Goal: Find specific page/section: Find specific page/section

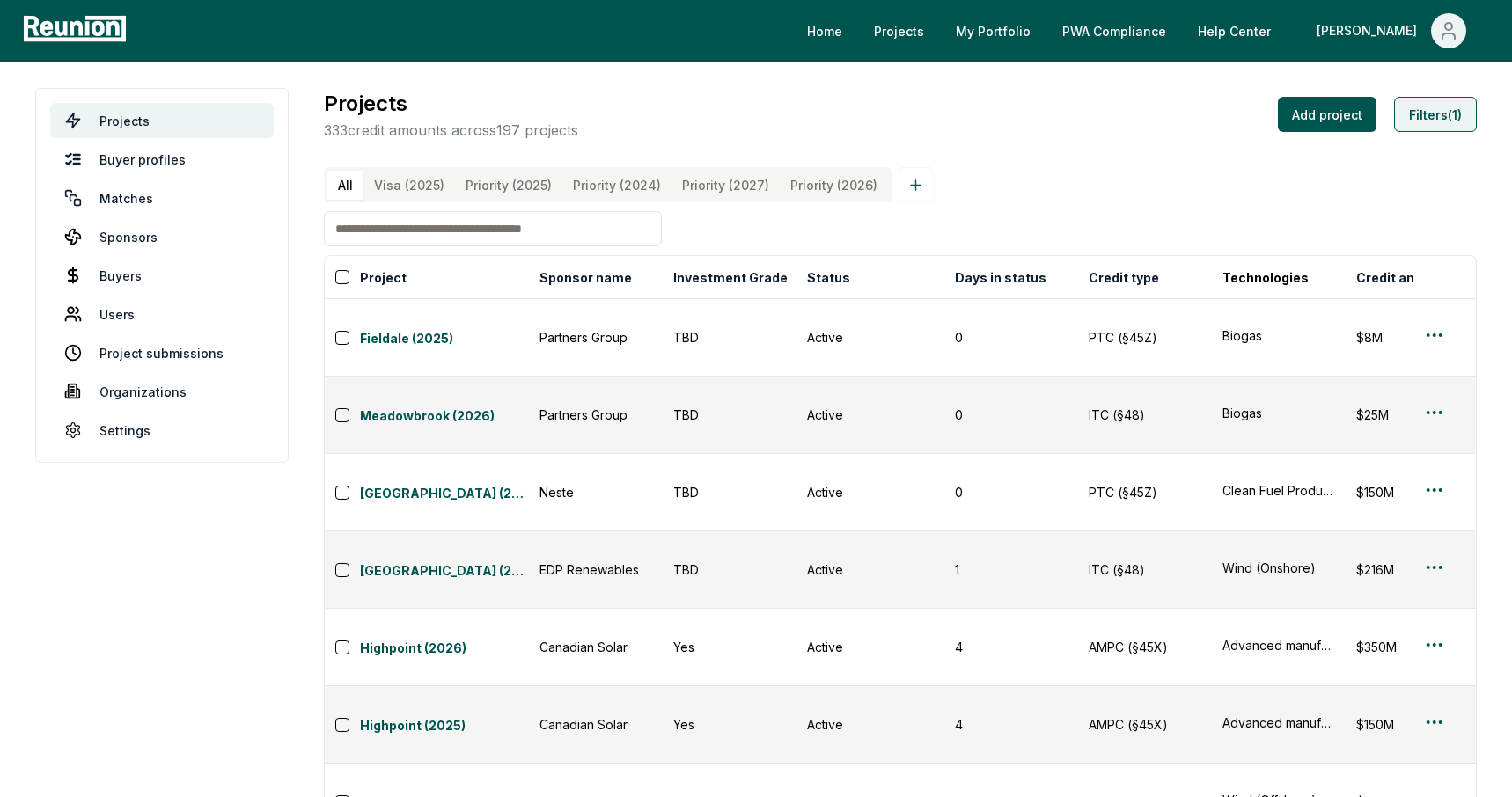
click at [1429, 116] on button "Filters (1)" at bounding box center [1435, 114] width 83 height 35
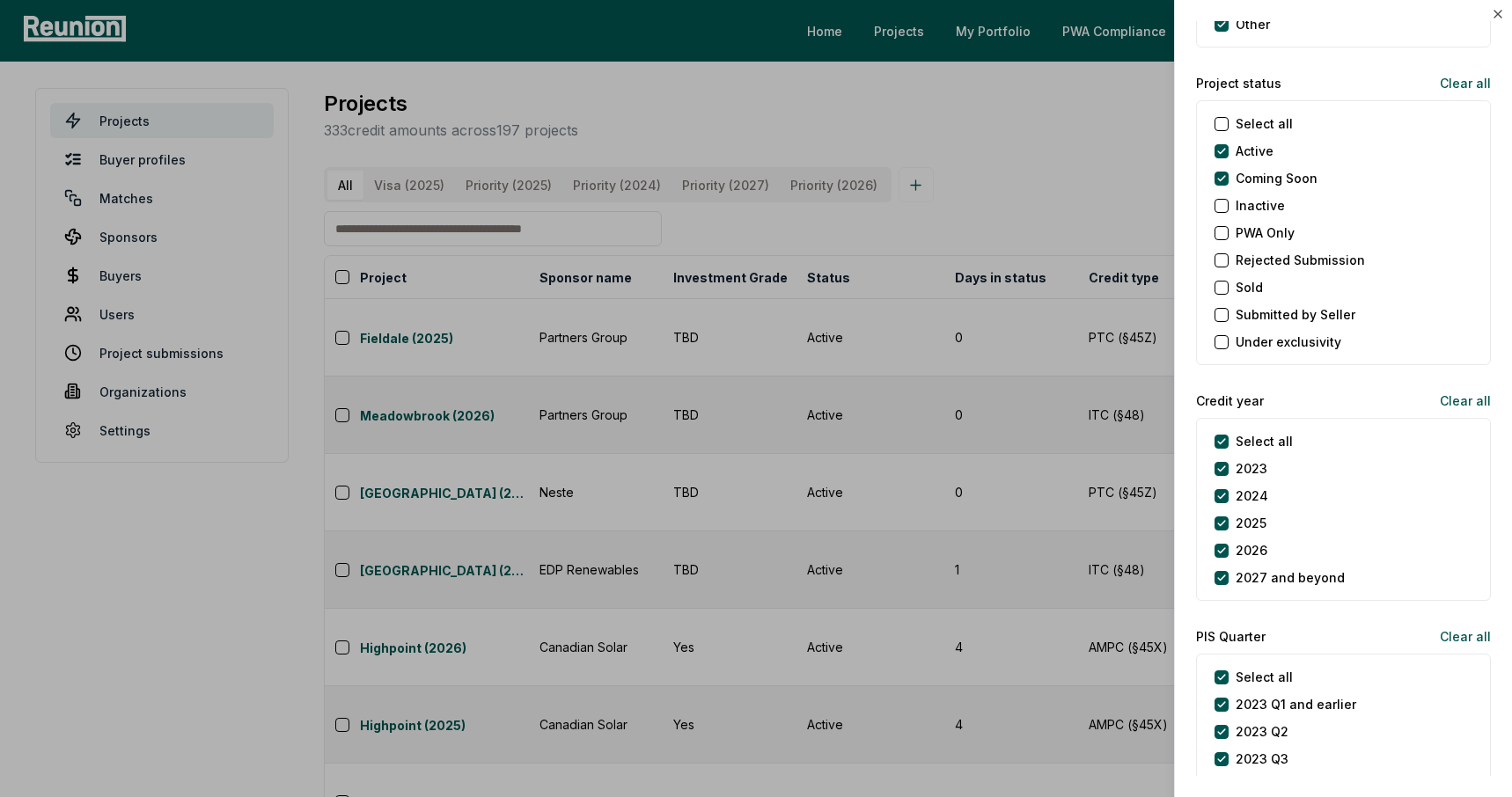
scroll to position [2060, 0]
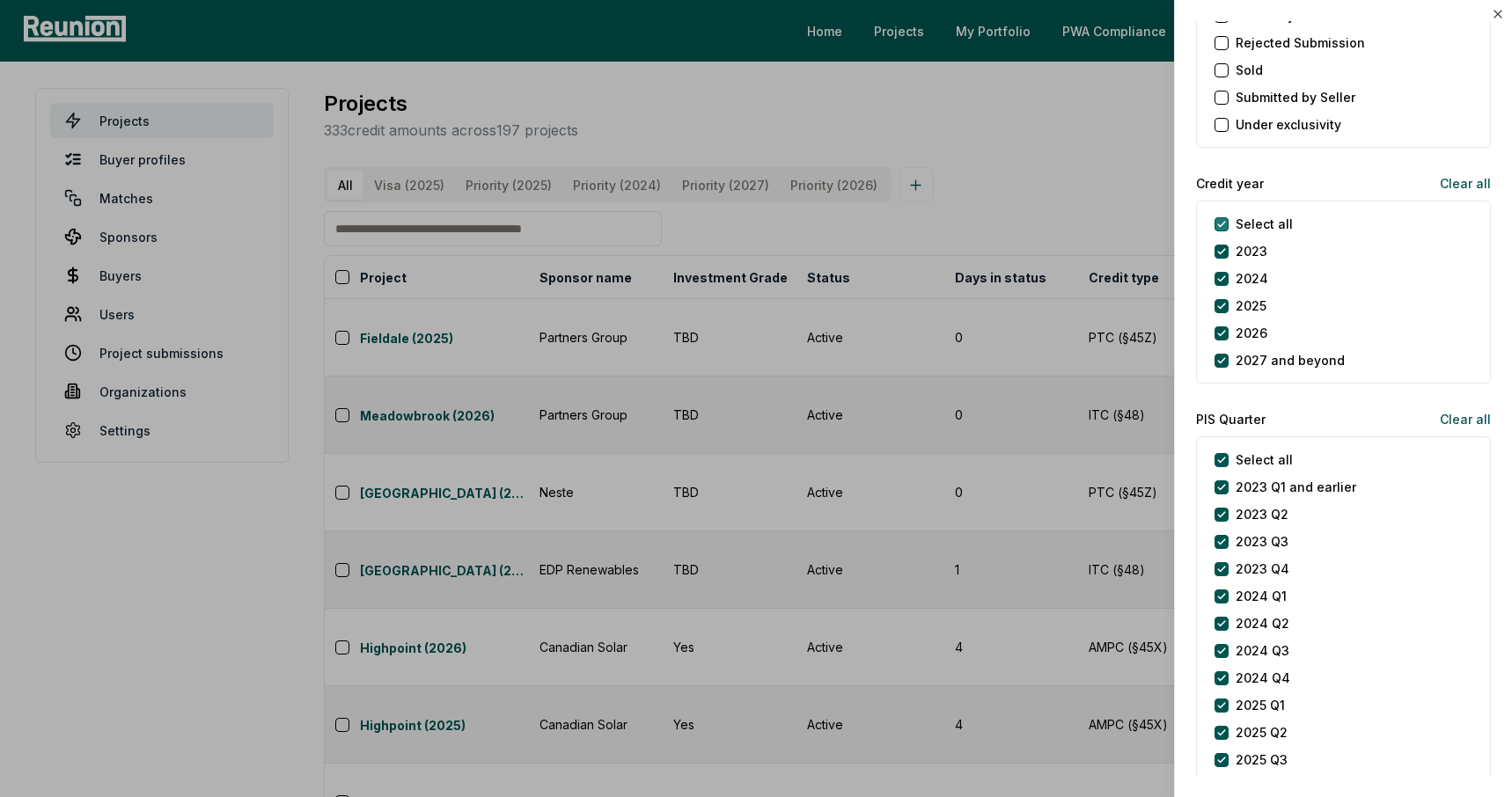
click at [1224, 221] on year "Select all" at bounding box center [1222, 224] width 15 height 15
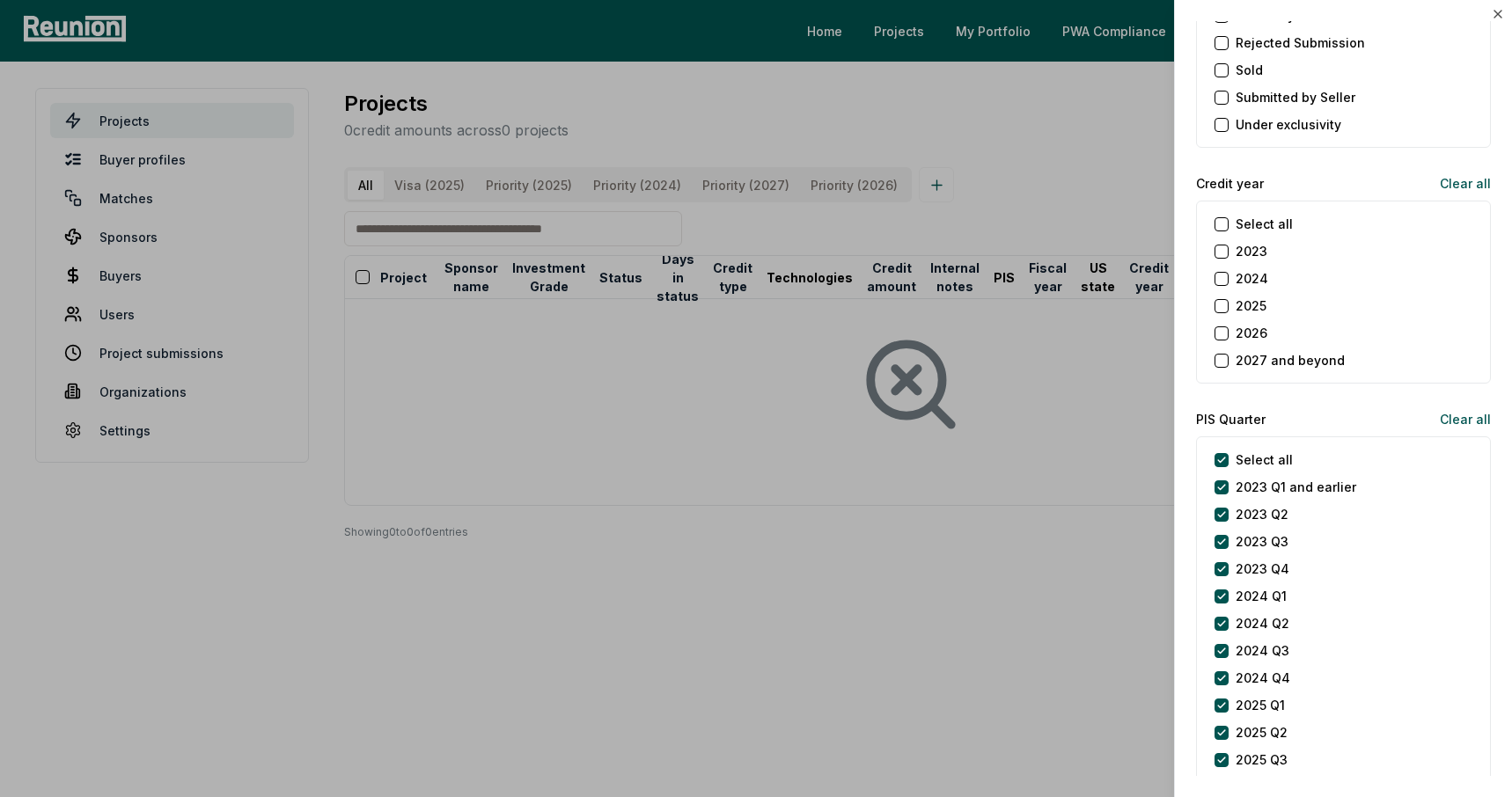
click at [1223, 305] on button "2025" at bounding box center [1222, 307] width 15 height 15
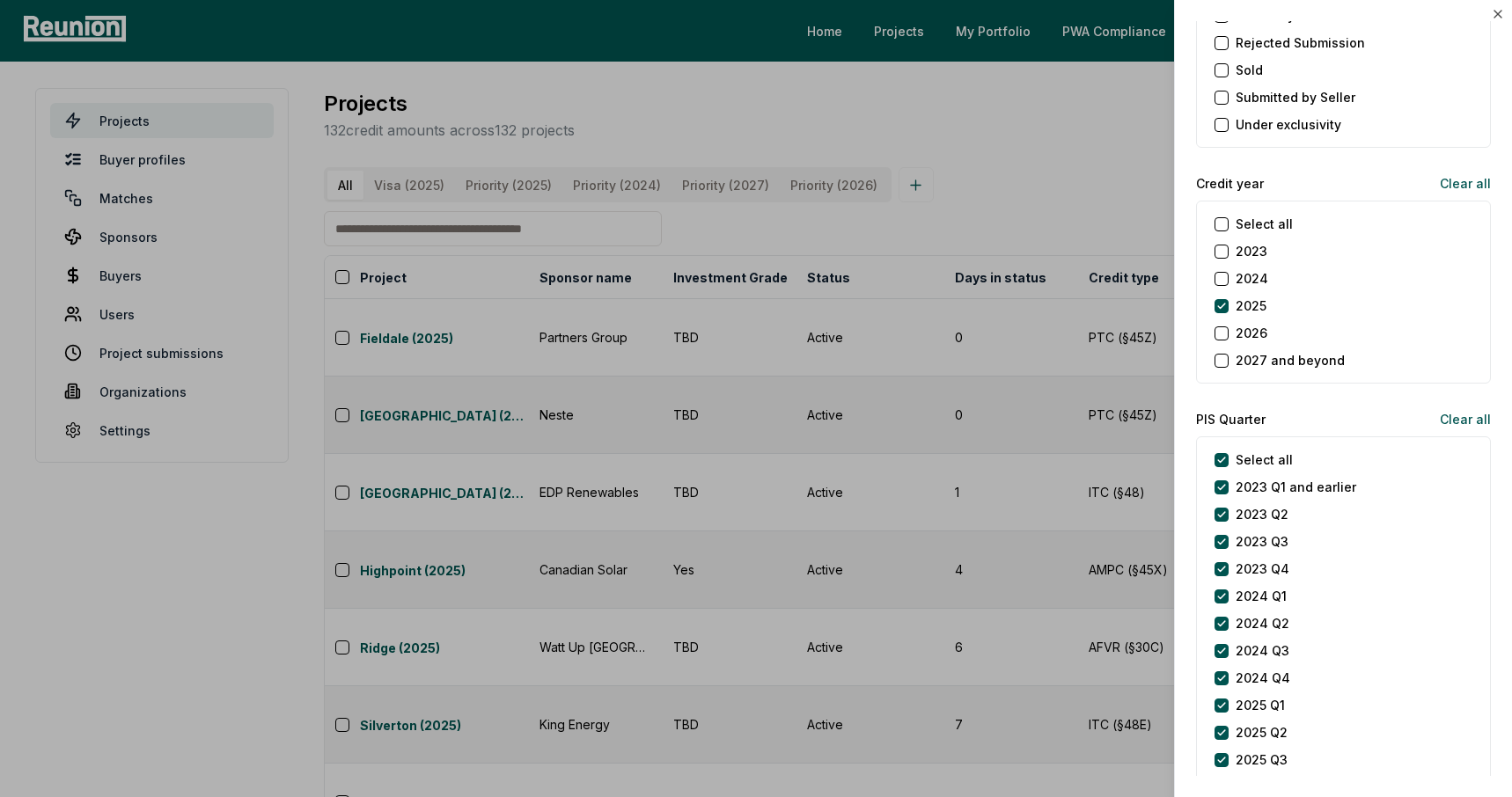
click at [1224, 332] on button "2026" at bounding box center [1222, 334] width 15 height 15
click at [1078, 230] on div at bounding box center [756, 398] width 1512 height 797
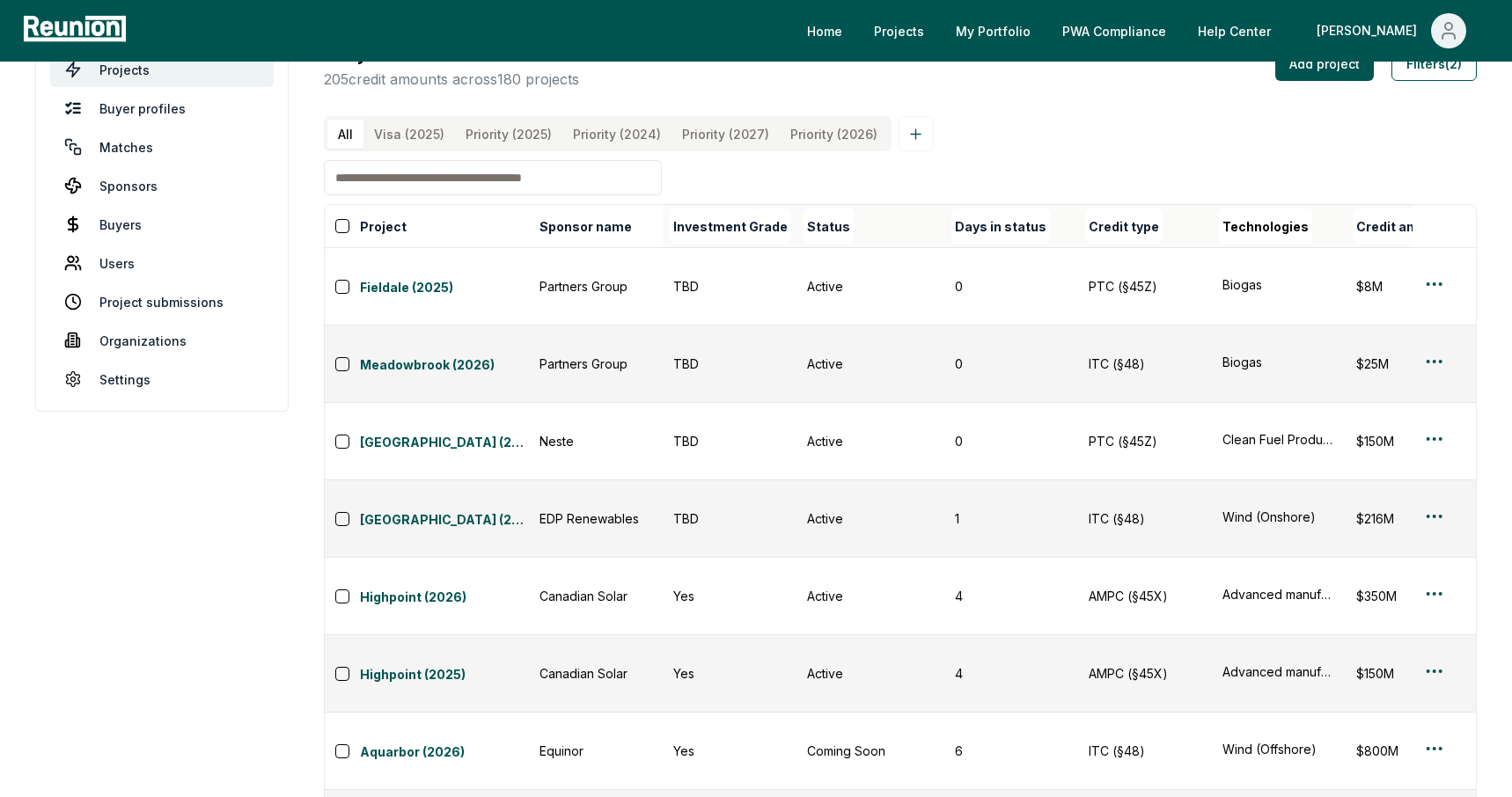
scroll to position [0, 0]
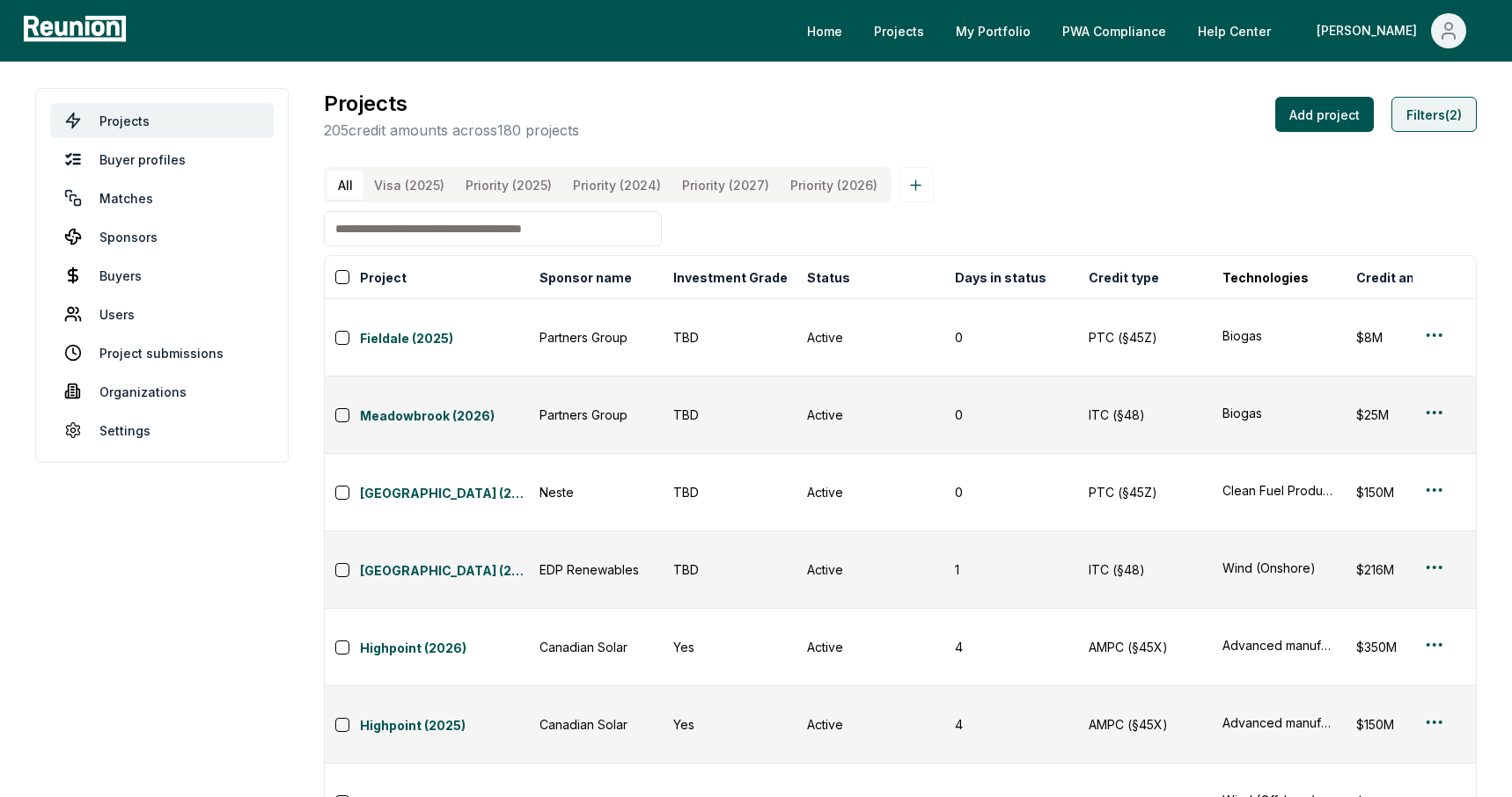
click at [1443, 103] on button "Filters (2)" at bounding box center [1434, 114] width 85 height 35
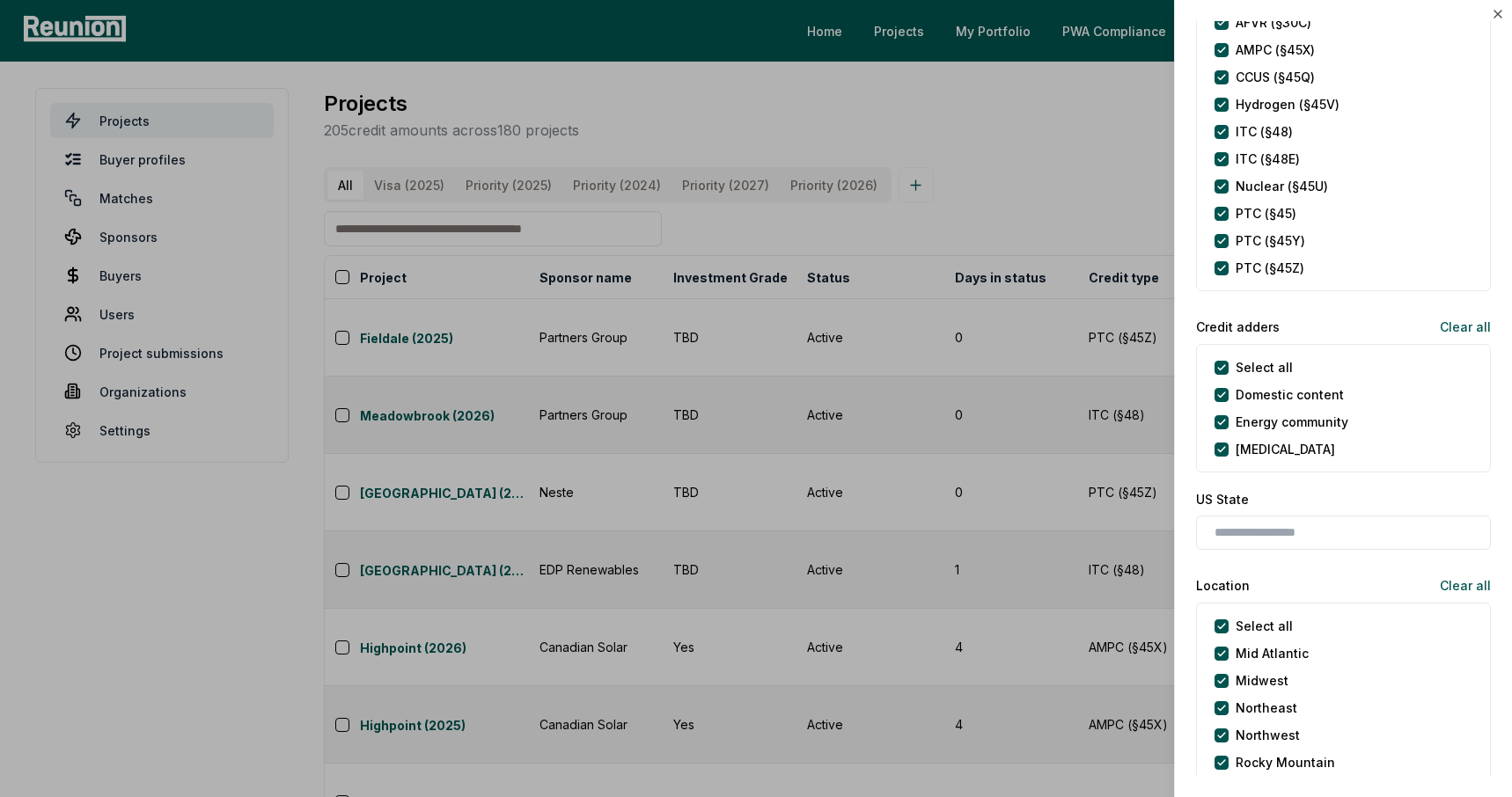
scroll to position [569, 0]
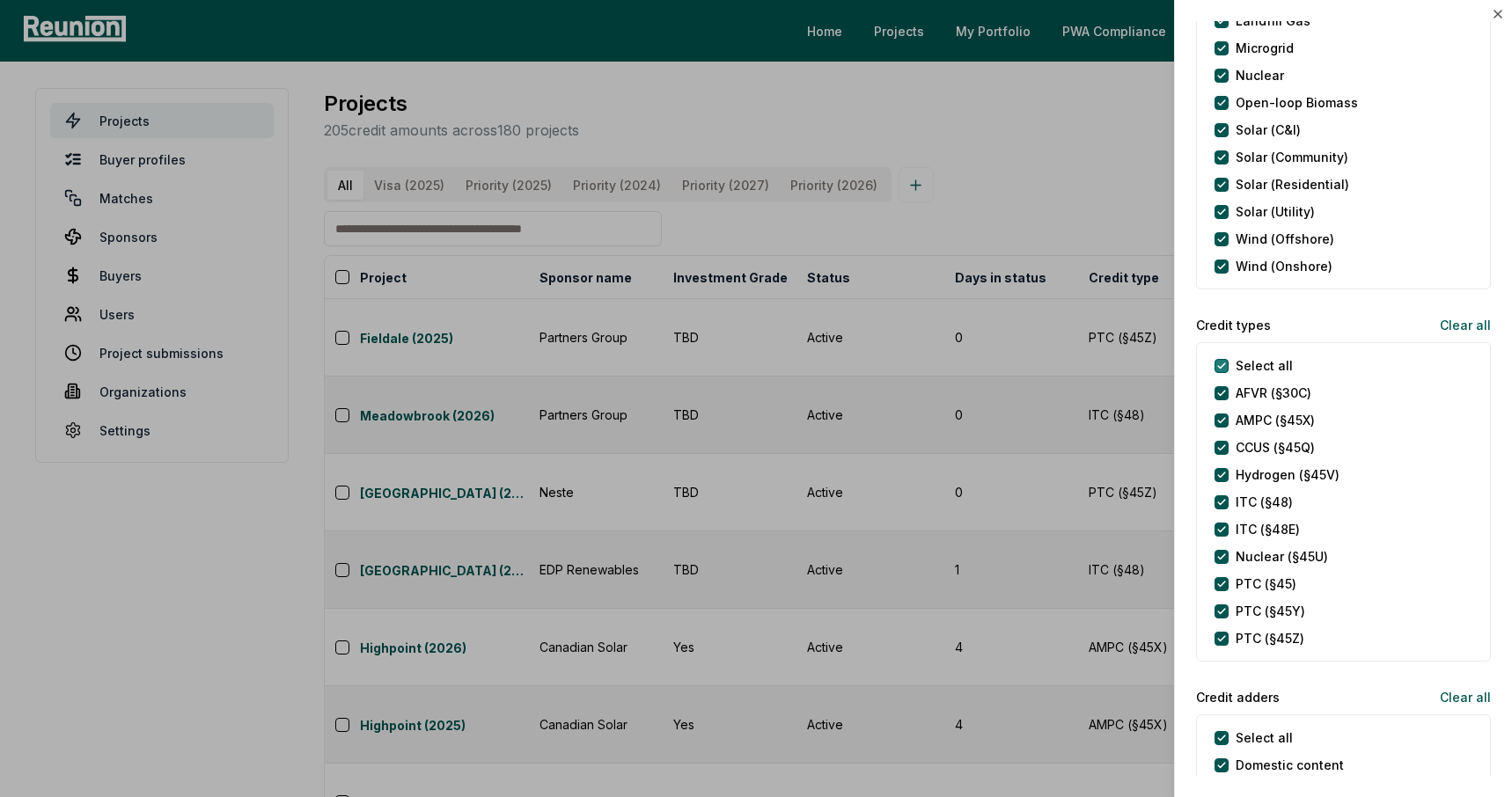
click at [1220, 363] on types "Select all" at bounding box center [1222, 367] width 15 height 15
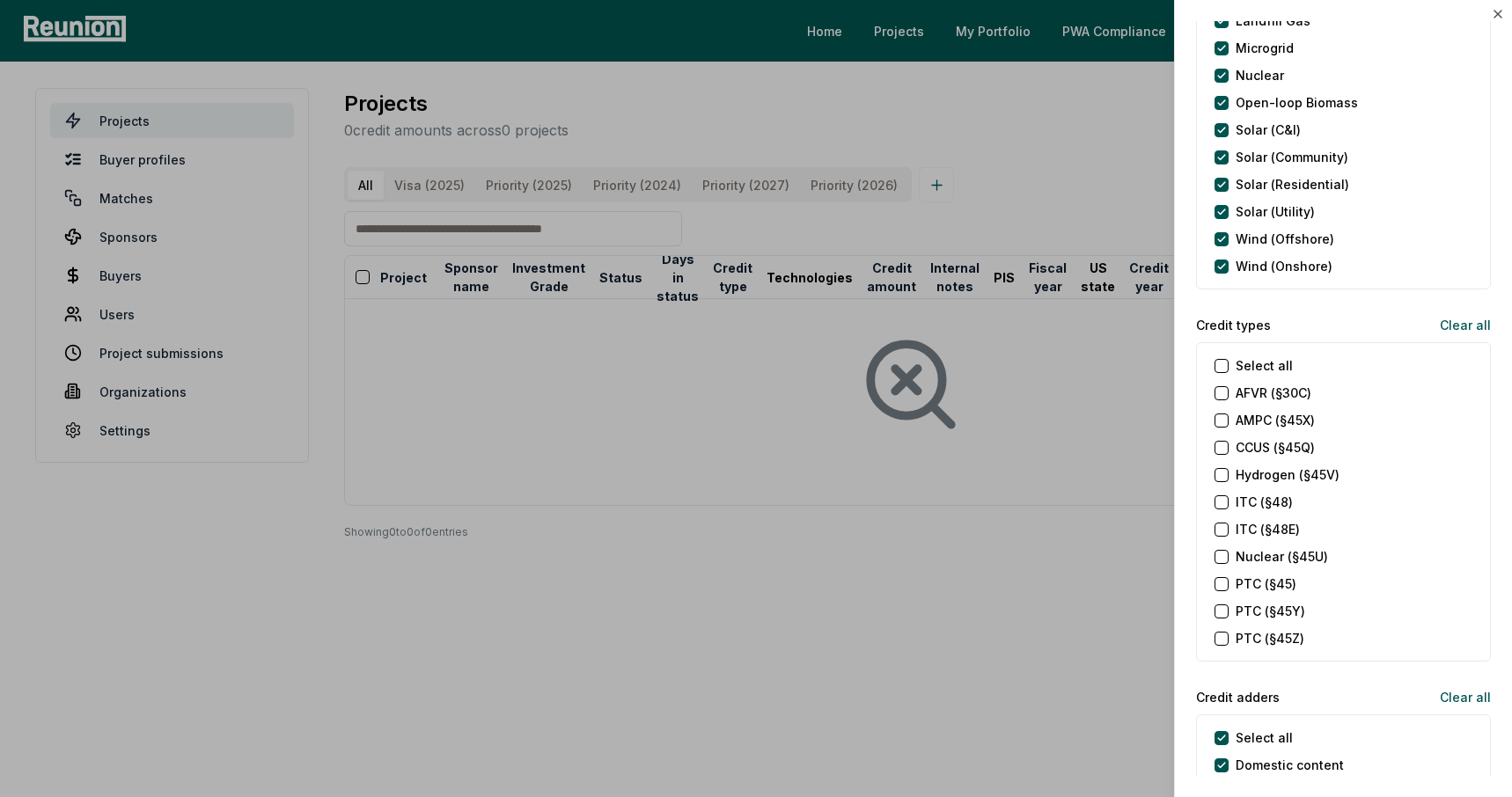
click at [1220, 502] on \(§48\) "ITC (§48)" at bounding box center [1222, 503] width 15 height 15
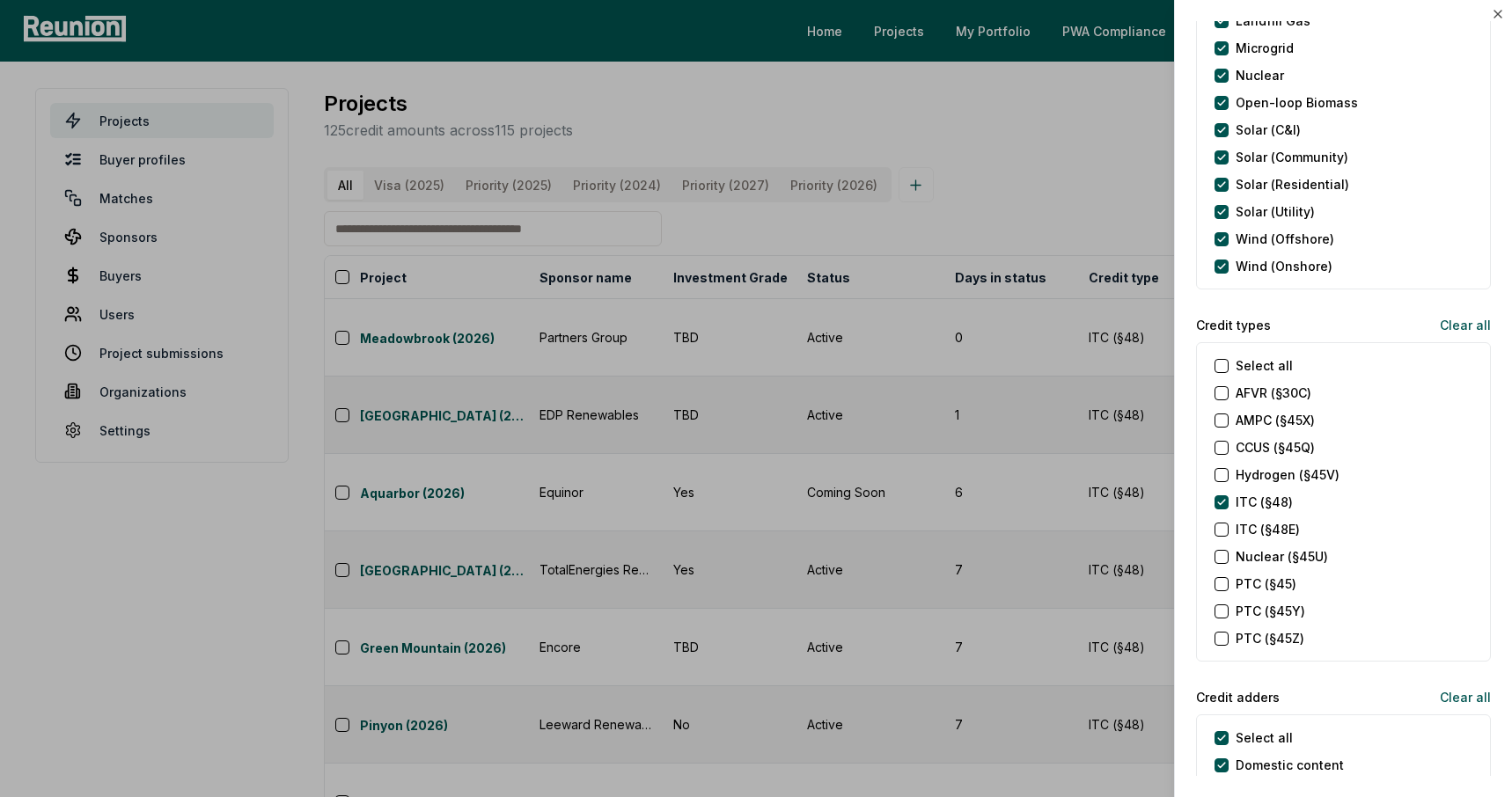
click at [1220, 529] on \(§48E\) "ITC (§48E)" at bounding box center [1222, 530] width 15 height 15
click at [1118, 182] on div at bounding box center [756, 398] width 1512 height 797
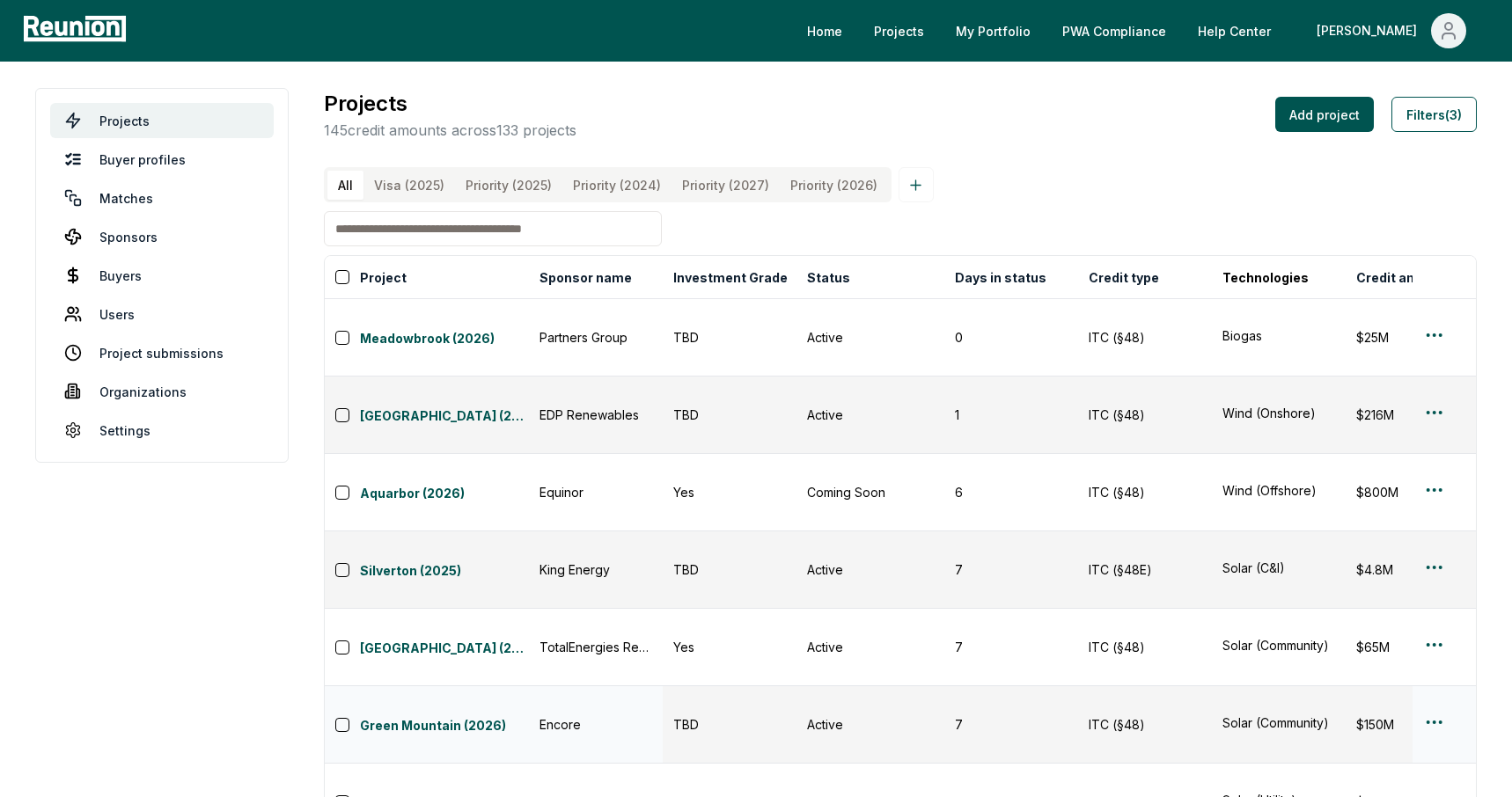
scroll to position [51, 0]
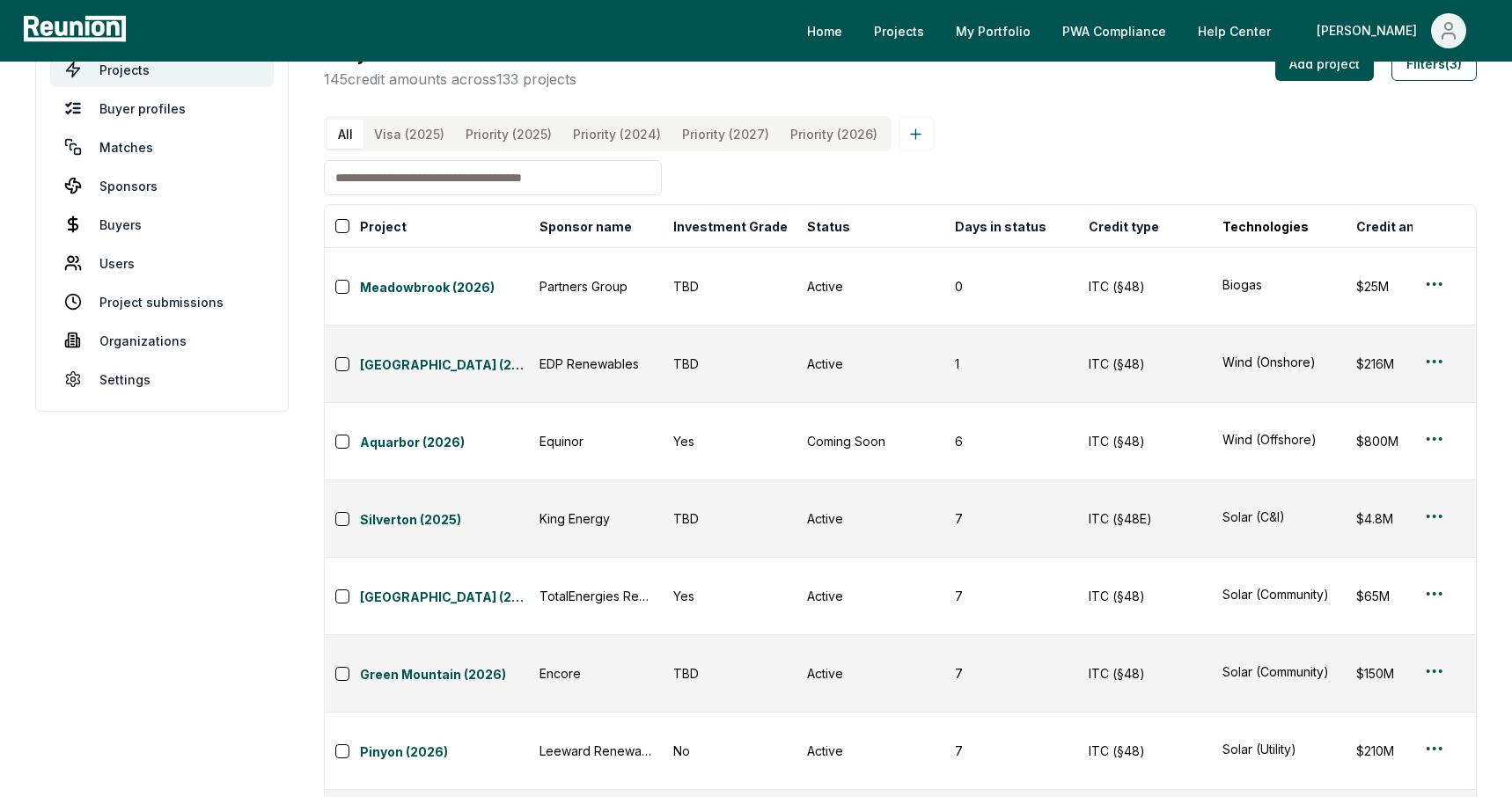
click at [594, 46] on div "Home Projects My Portfolio PWA Compliance Help Center [PERSON_NAME]" at bounding box center [812, 31] width 1362 height 35
